Goal: Navigation & Orientation: Find specific page/section

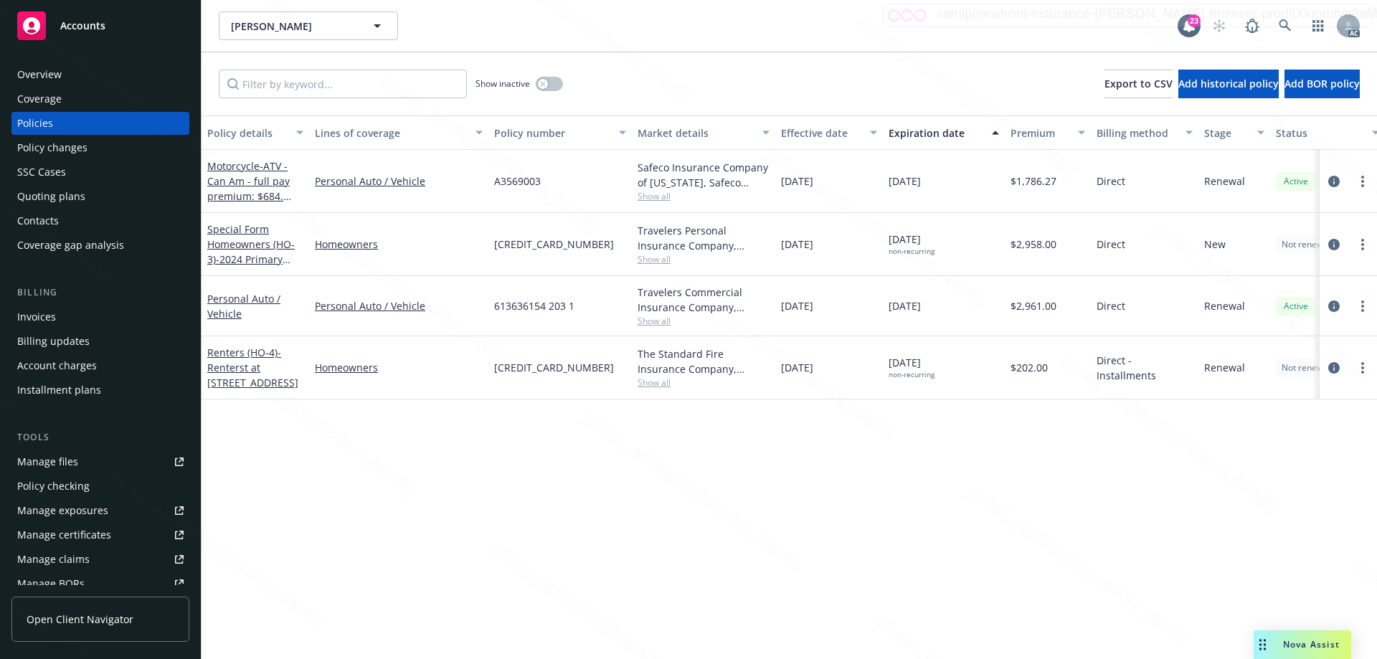
click at [79, 69] on div "Overview" at bounding box center [100, 74] width 166 height 23
